Goal: Communication & Community: Answer question/provide support

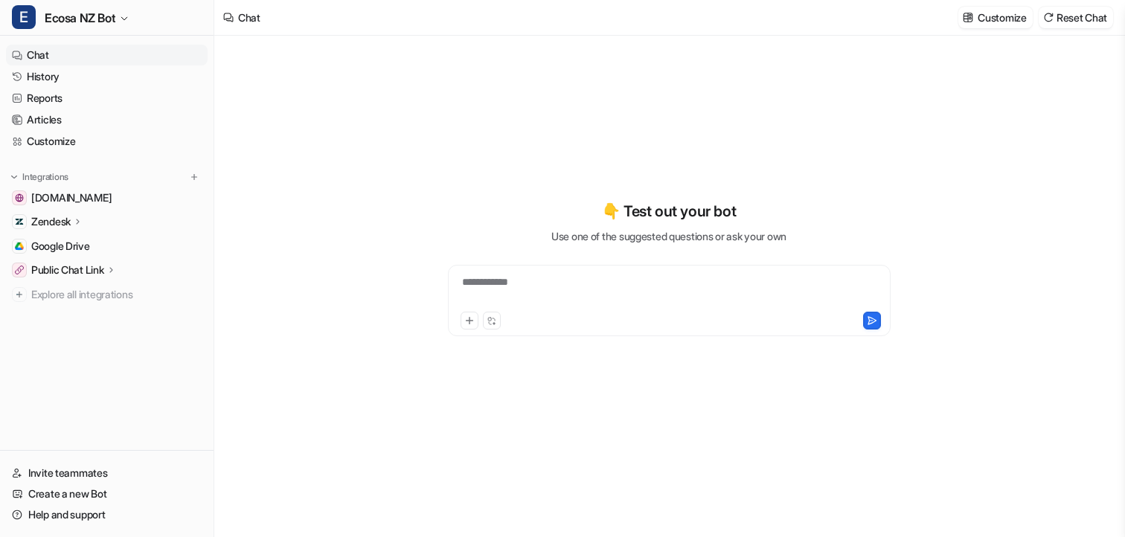
type textarea "**********"
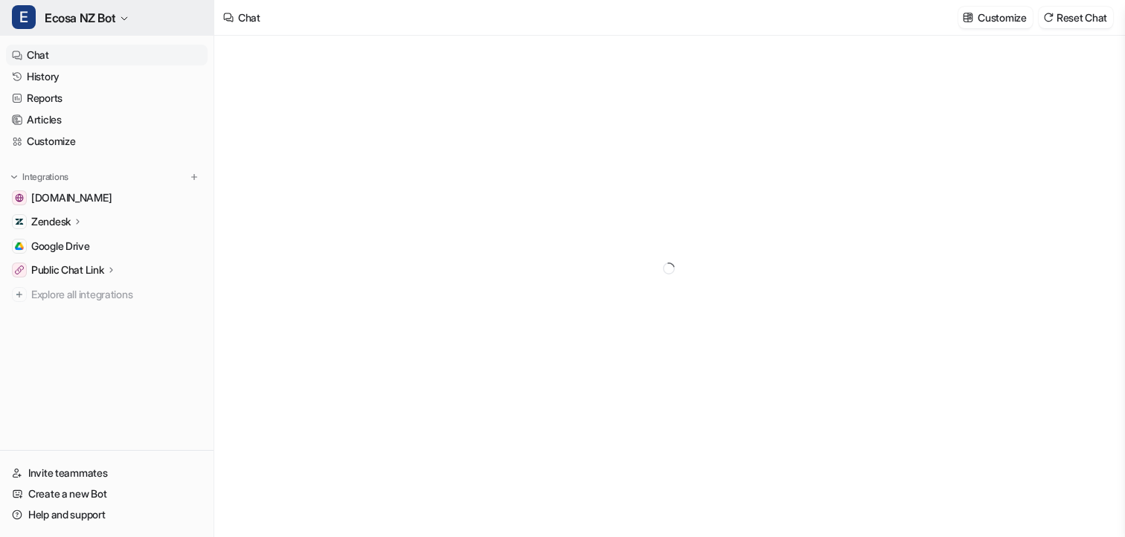
click at [94, 19] on span "Ecosa NZ Bot" at bounding box center [80, 17] width 71 height 21
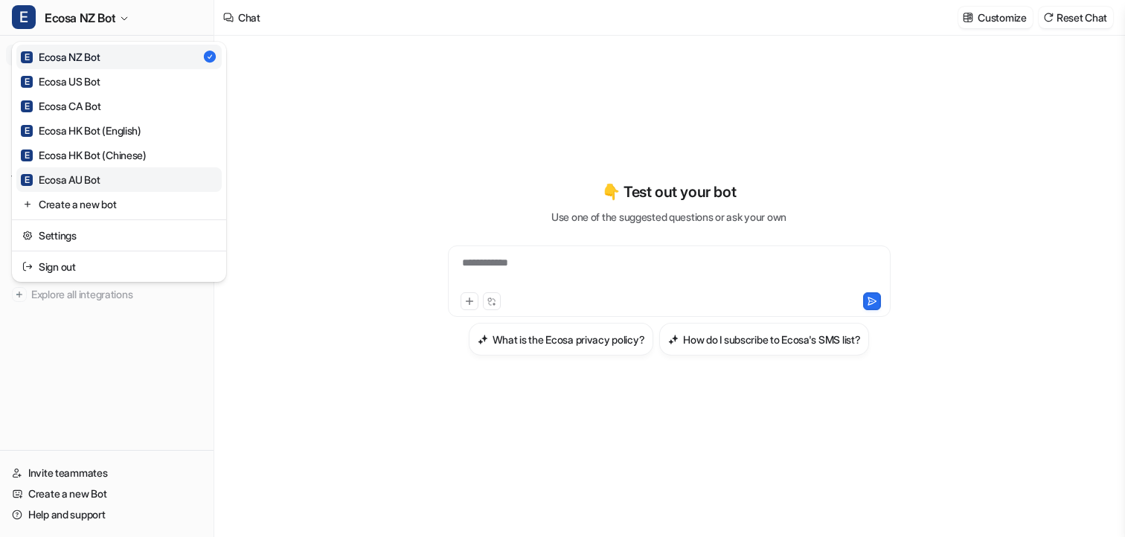
click at [89, 176] on div "E Ecosa AU Bot" at bounding box center [61, 180] width 80 height 16
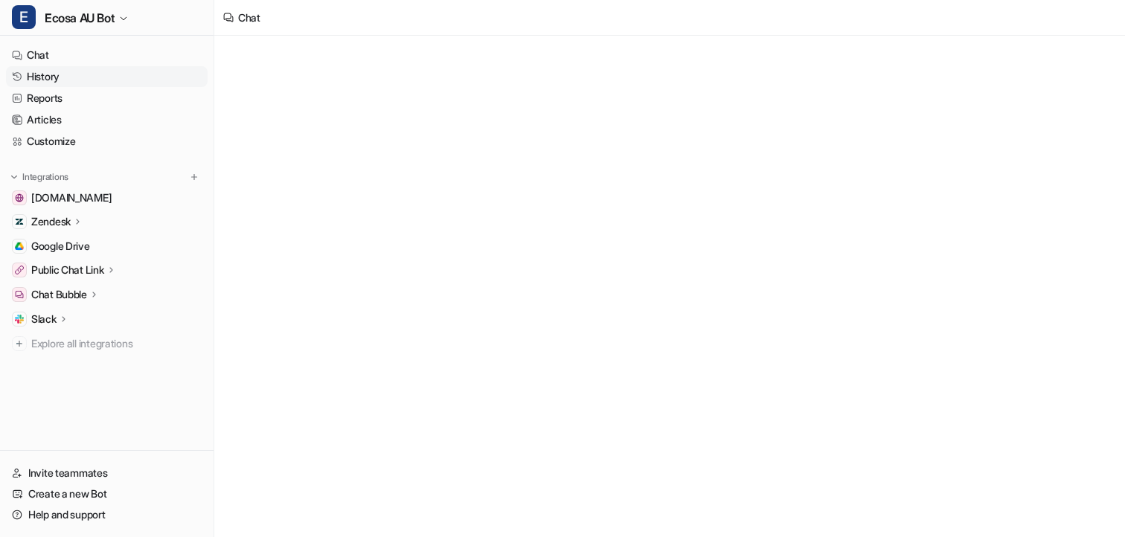
click at [52, 77] on link "History" at bounding box center [107, 76] width 202 height 21
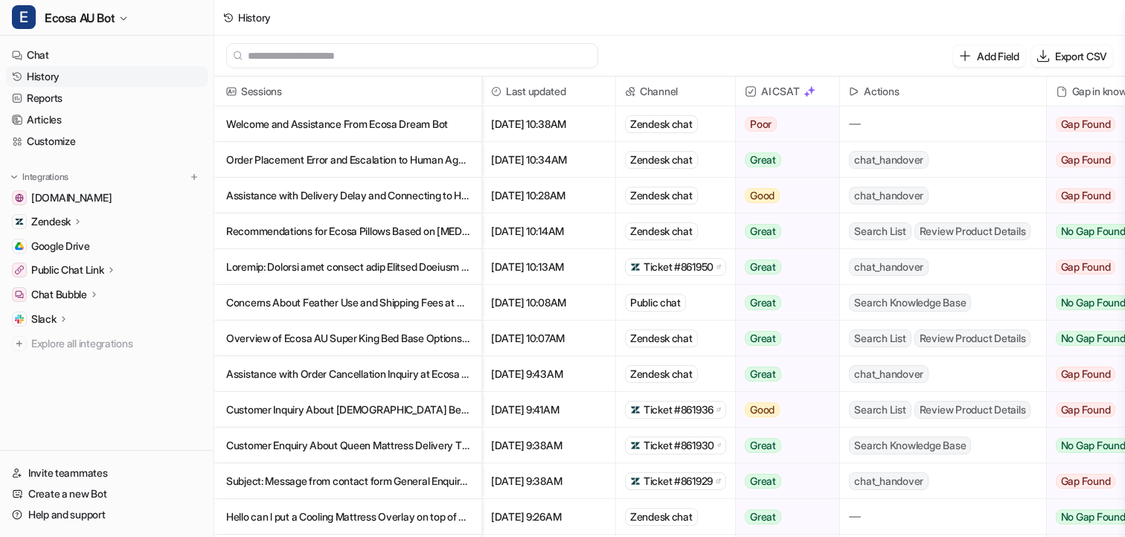
click at [403, 121] on p "Welcome and Assistance From Ecosa Dream Bot" at bounding box center [347, 124] width 243 height 36
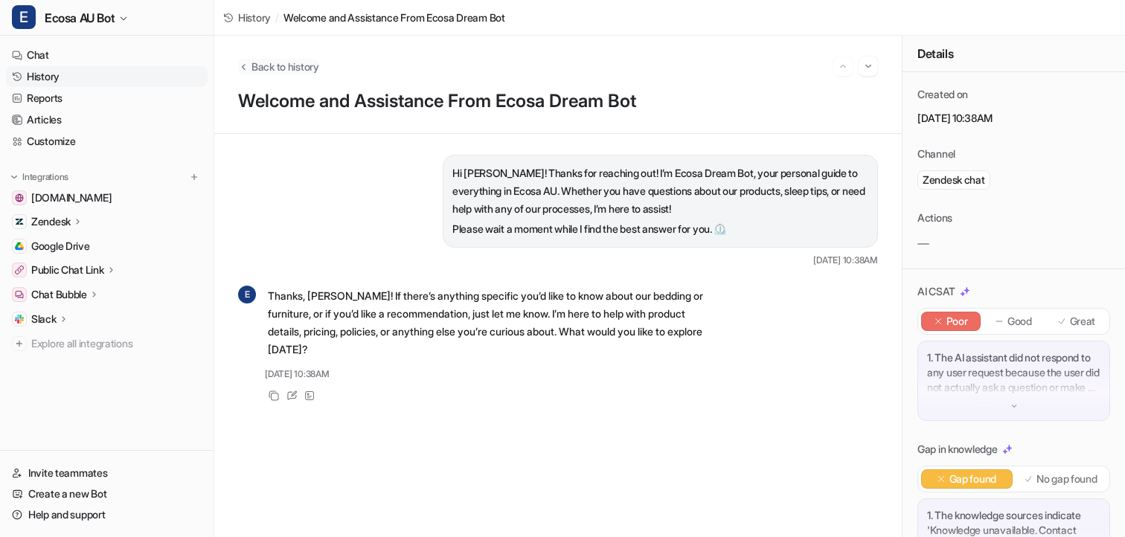
click at [263, 66] on span "Back to history" at bounding box center [286, 67] width 68 height 16
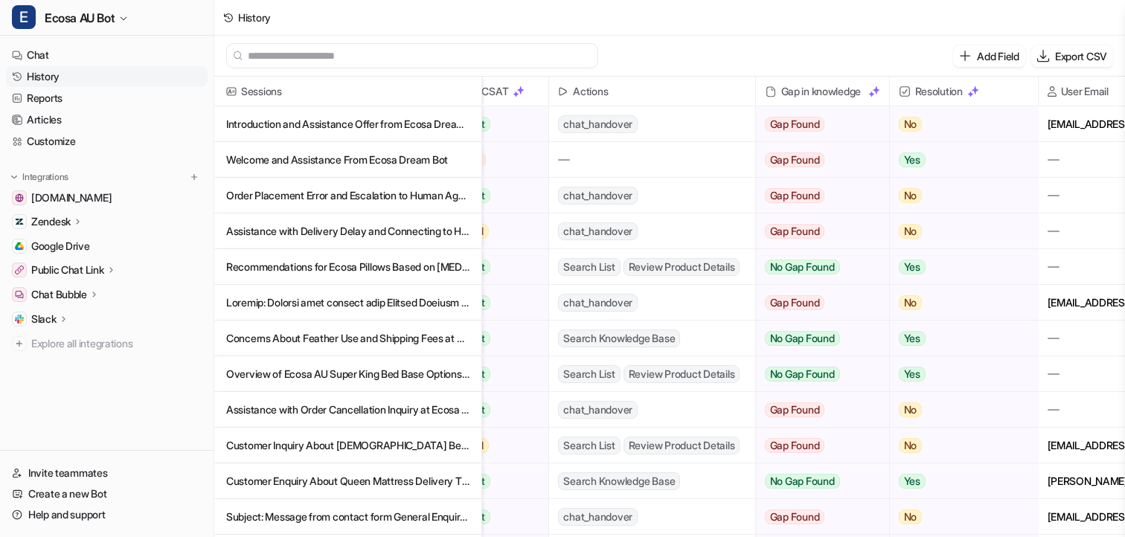
scroll to position [0, 368]
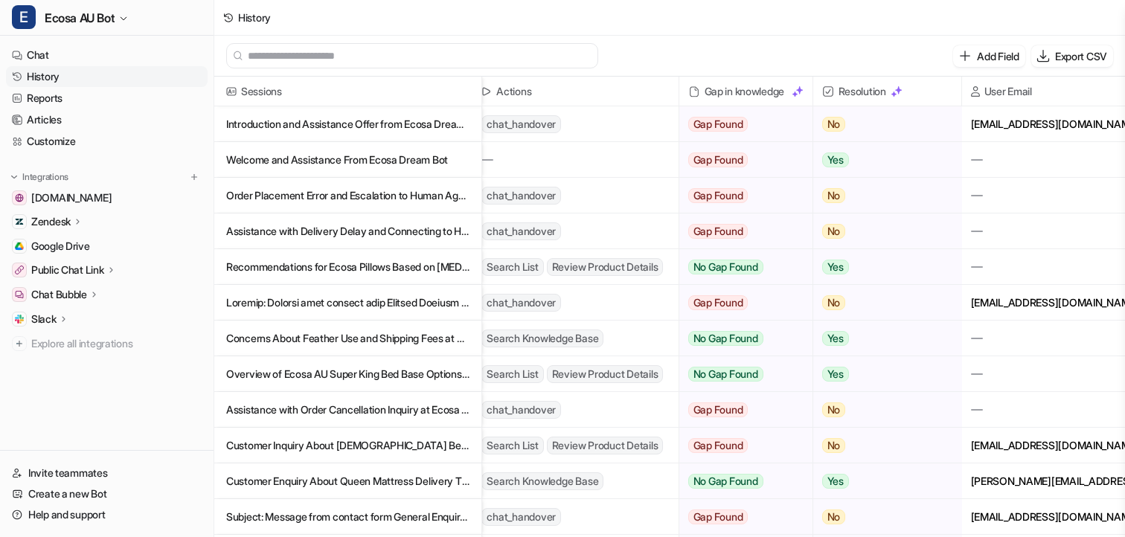
click at [372, 168] on p "Welcome and Assistance From Ecosa Dream Bot" at bounding box center [347, 160] width 243 height 36
click at [373, 159] on p "Welcome and Assistance From Ecosa Dream Bot" at bounding box center [347, 160] width 243 height 36
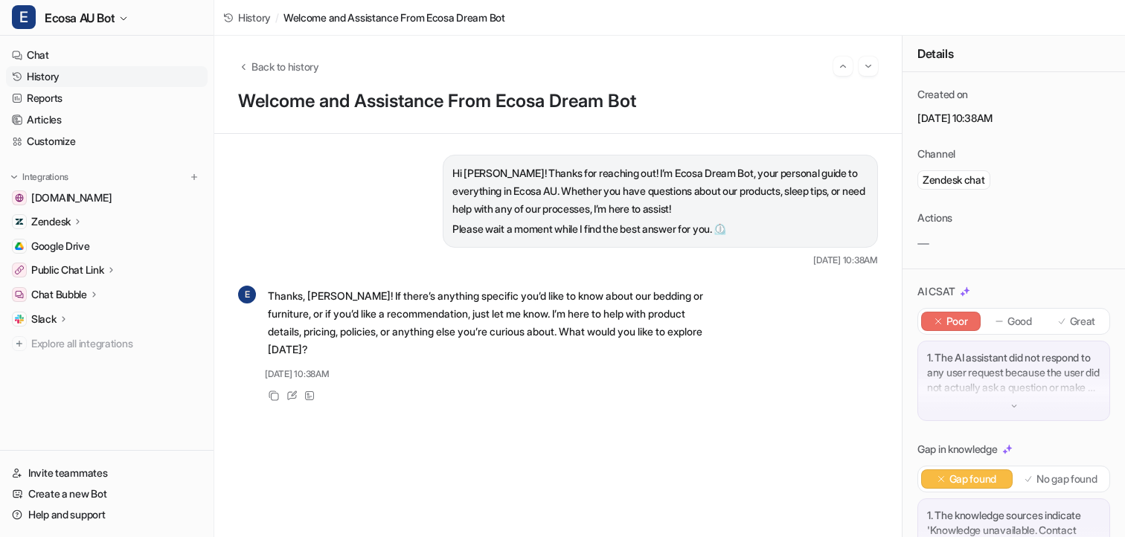
click at [276, 54] on div "Back to history Welcome and Assistance From Ecosa Dream Bot" at bounding box center [558, 85] width 688 height 98
click at [276, 60] on span "Back to history" at bounding box center [286, 67] width 68 height 16
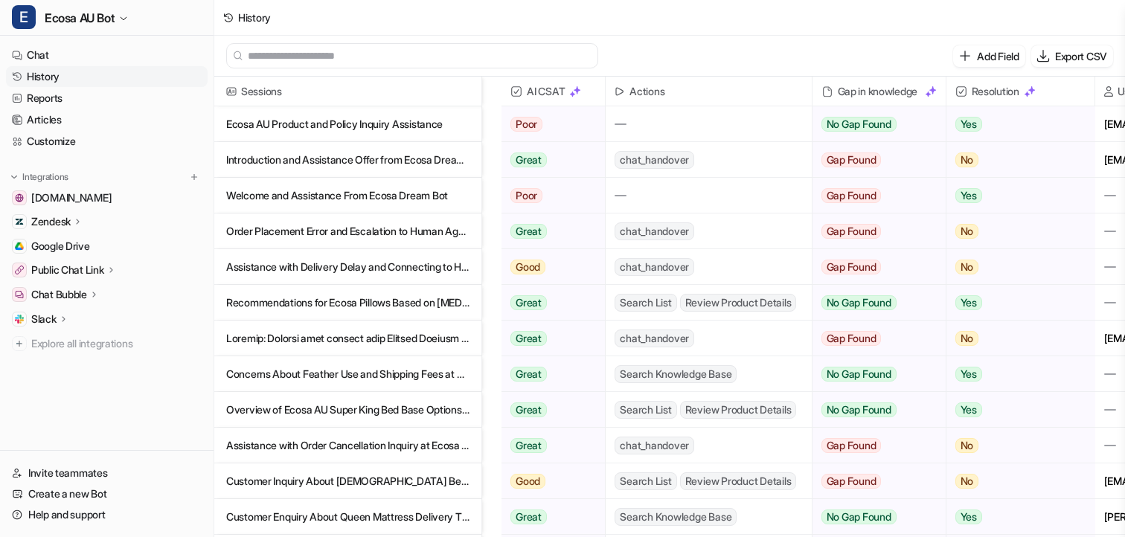
scroll to position [0, 368]
